Goal: Information Seeking & Learning: Check status

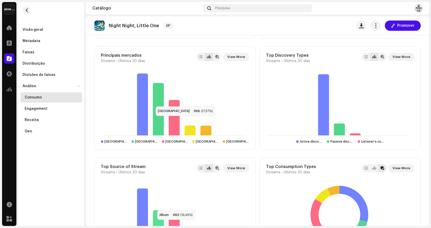
scroll to position [372, 0]
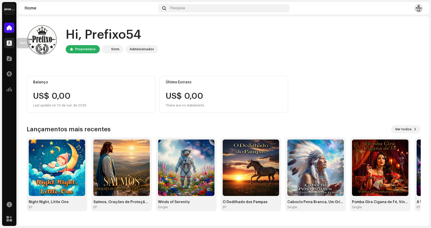
click at [11, 44] on span at bounding box center [9, 43] width 5 height 4
click at [12, 42] on span at bounding box center [9, 43] width 5 height 4
click at [8, 45] on span at bounding box center [9, 43] width 5 height 4
click at [9, 40] on div at bounding box center [9, 43] width 10 height 10
click at [8, 62] on div at bounding box center [9, 58] width 10 height 10
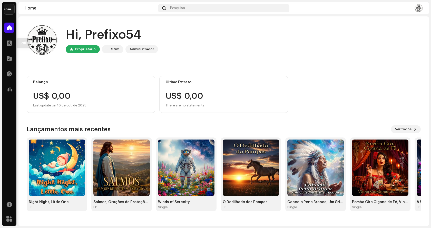
click at [9, 36] on div "Perfil" at bounding box center [9, 43] width 14 height 14
click at [8, 43] on span at bounding box center [9, 43] width 5 height 4
click at [12, 45] on div at bounding box center [9, 43] width 10 height 10
click at [8, 44] on span at bounding box center [9, 43] width 5 height 4
click at [10, 42] on span at bounding box center [9, 43] width 5 height 4
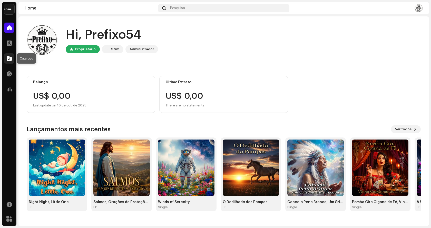
click at [10, 56] on span at bounding box center [9, 58] width 5 height 4
click at [12, 42] on span at bounding box center [9, 43] width 5 height 4
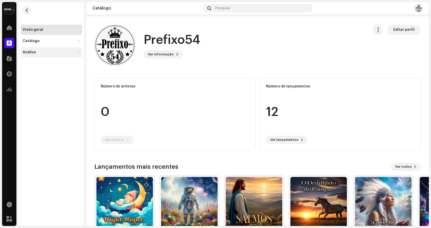
click at [34, 50] on div "Análise" at bounding box center [52, 52] width 62 height 10
click at [34, 63] on div "Consumo" at bounding box center [33, 64] width 17 height 4
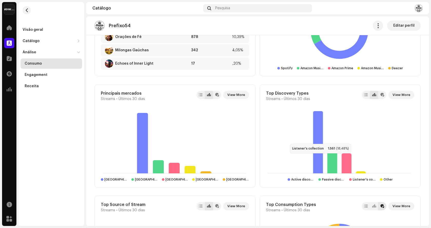
scroll to position [282, 0]
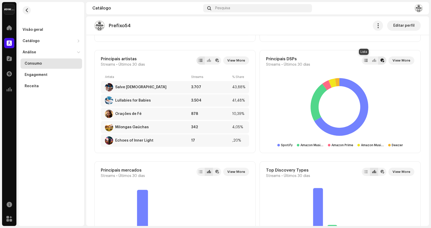
click at [366, 58] on div at bounding box center [366, 60] width 8 height 8
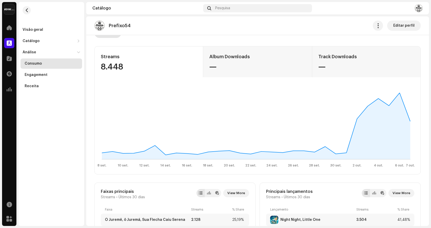
scroll to position [0, 0]
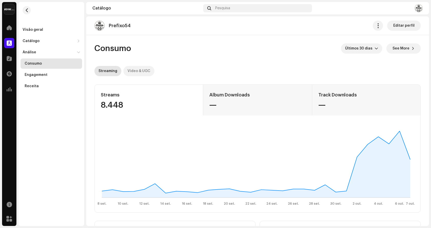
click at [130, 71] on div "Video & UGC" at bounding box center [139, 71] width 23 height 10
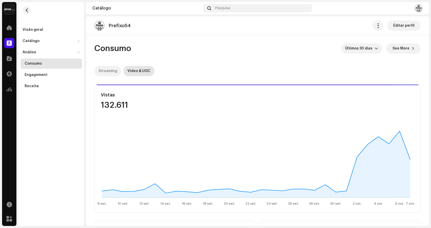
click at [102, 71] on div "Streaming" at bounding box center [108, 71] width 19 height 10
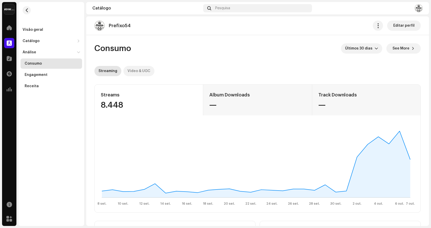
click at [138, 71] on div "Video & UGC" at bounding box center [139, 71] width 23 height 10
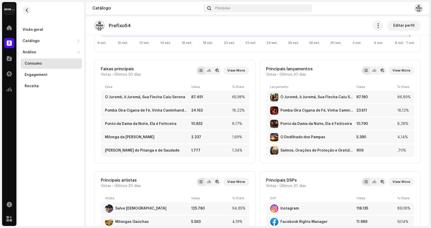
scroll to position [205, 0]
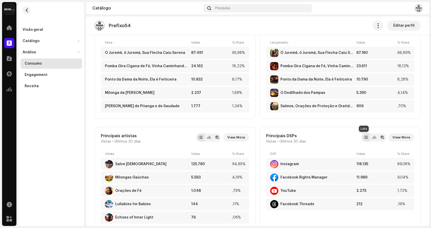
click at [365, 137] on div at bounding box center [366, 138] width 4 height 4
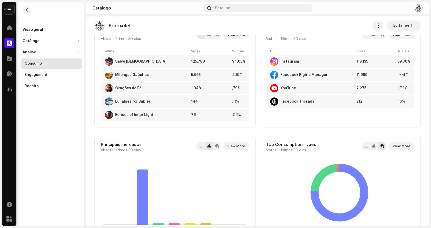
scroll to position [282, 0]
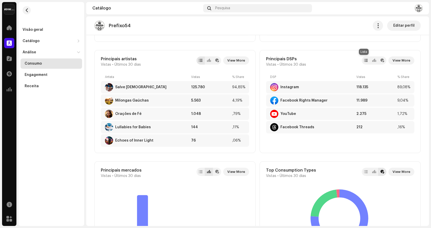
click at [367, 60] on div at bounding box center [366, 60] width 8 height 8
click at [364, 62] on div at bounding box center [366, 61] width 4 height 4
drag, startPoint x: 403, startPoint y: 61, endPoint x: 400, endPoint y: 60, distance: 2.8
click at [400, 60] on span "View More" at bounding box center [402, 60] width 18 height 10
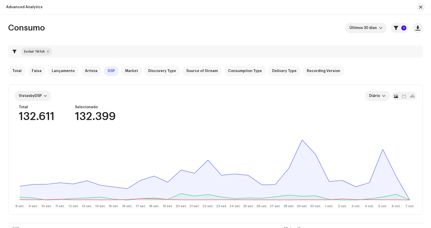
click at [48, 51] on div at bounding box center [48, 52] width 3 height 4
checkbox input "false"
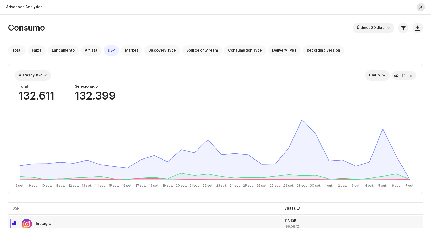
click at [420, 7] on span "button" at bounding box center [421, 7] width 3 height 4
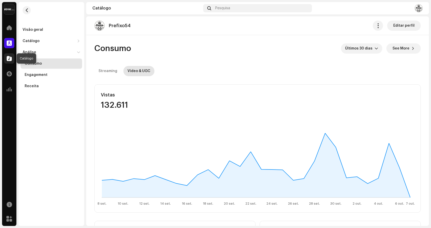
click at [11, 60] on span at bounding box center [9, 58] width 5 height 4
click at [104, 71] on div "Streaming" at bounding box center [108, 71] width 19 height 10
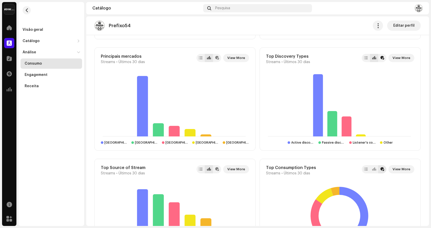
scroll to position [359, 0]
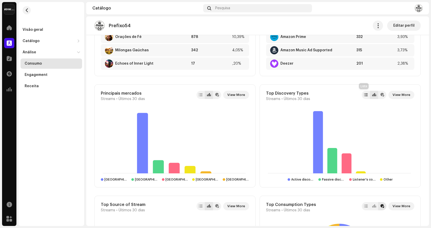
click at [365, 98] on div at bounding box center [366, 95] width 8 height 8
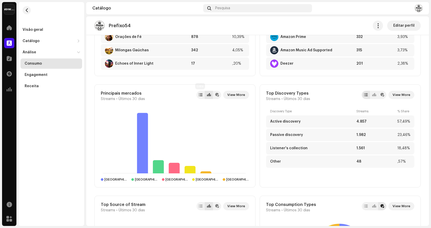
click at [199, 96] on div at bounding box center [201, 95] width 8 height 8
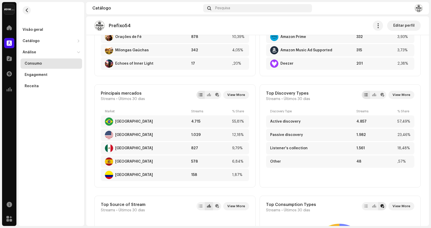
scroll to position [462, 0]
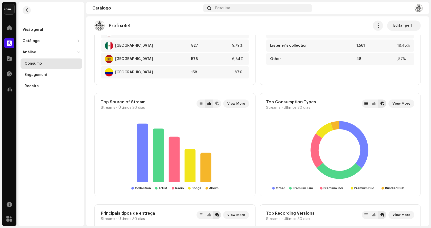
click at [365, 105] on div at bounding box center [366, 104] width 4 height 4
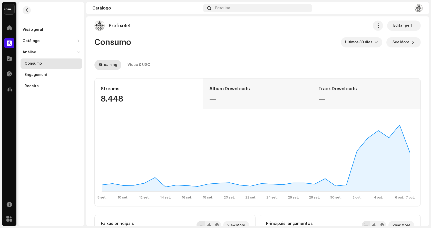
scroll to position [0, 0]
